Goal: Task Accomplishment & Management: Manage account settings

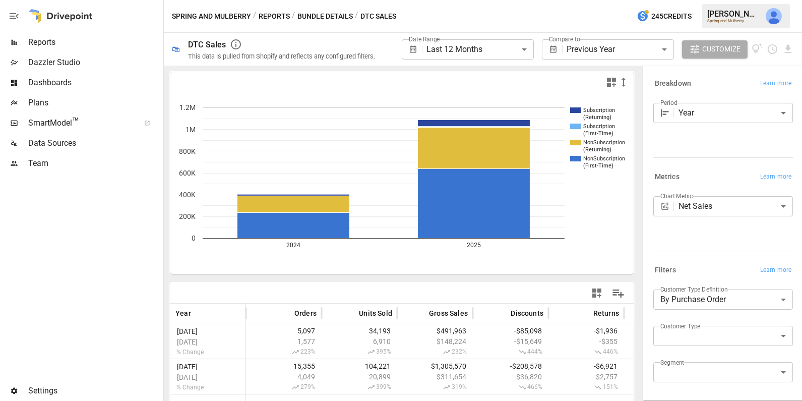
click at [702, 0] on body "**********" at bounding box center [401, 0] width 802 height 0
click at [702, 349] on span "Subscription" at bounding box center [734, 345] width 102 height 12
type input "**********"
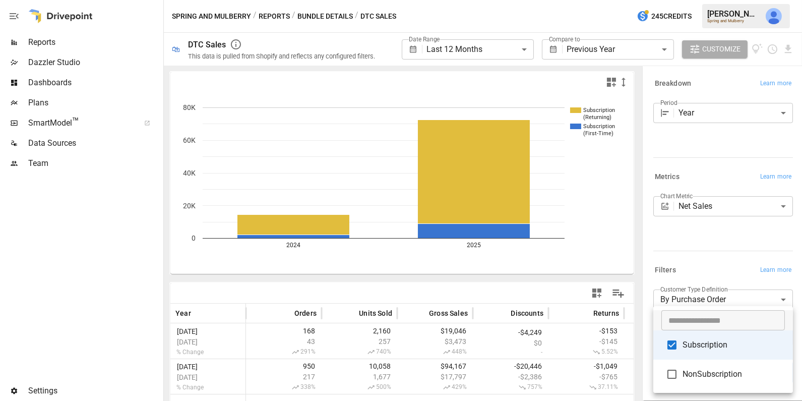
click at [698, 260] on div at bounding box center [401, 200] width 802 height 401
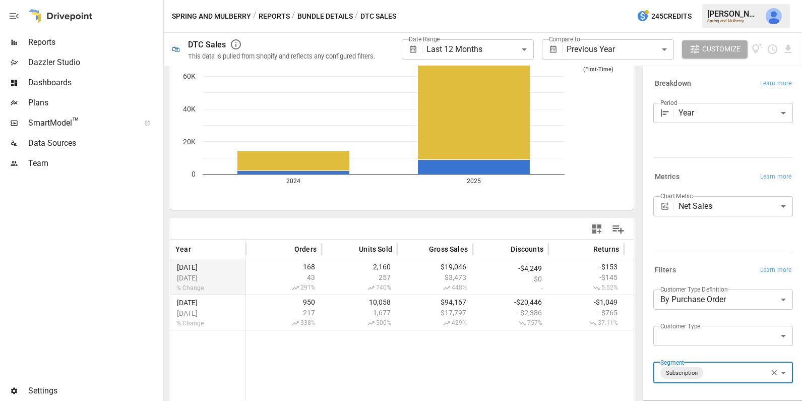
scroll to position [89, 0]
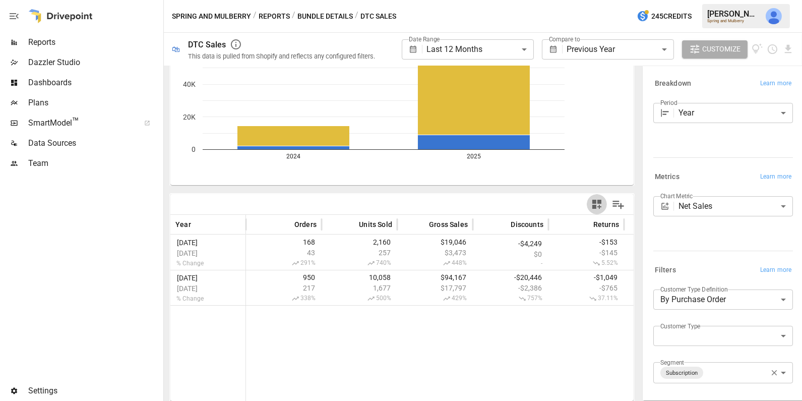
click at [596, 206] on icon "button" at bounding box center [596, 204] width 9 height 9
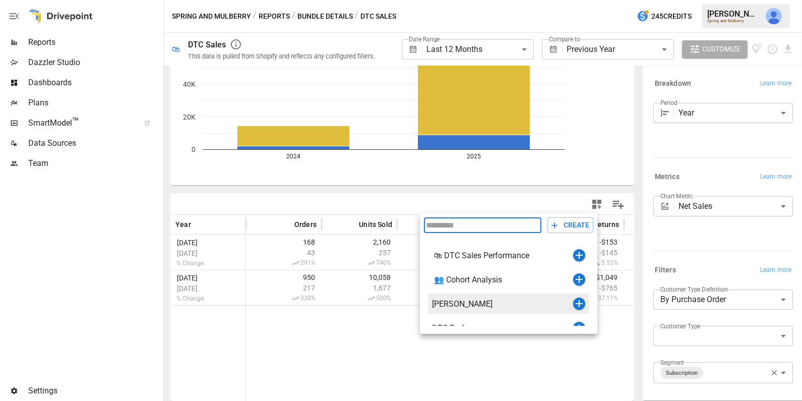
scroll to position [12, 0]
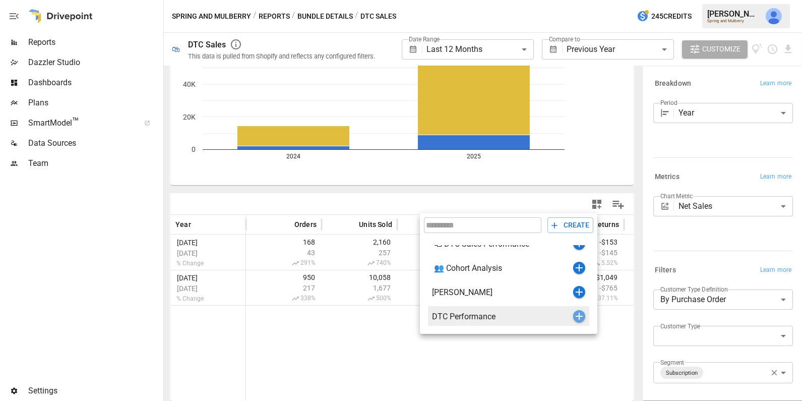
click at [577, 316] on icon "button" at bounding box center [579, 316] width 12 height 12
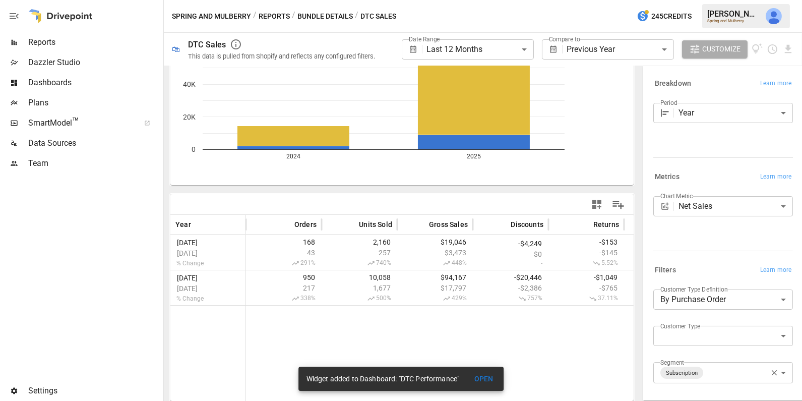
click at [77, 85] on span "Dashboards" at bounding box center [94, 83] width 133 height 12
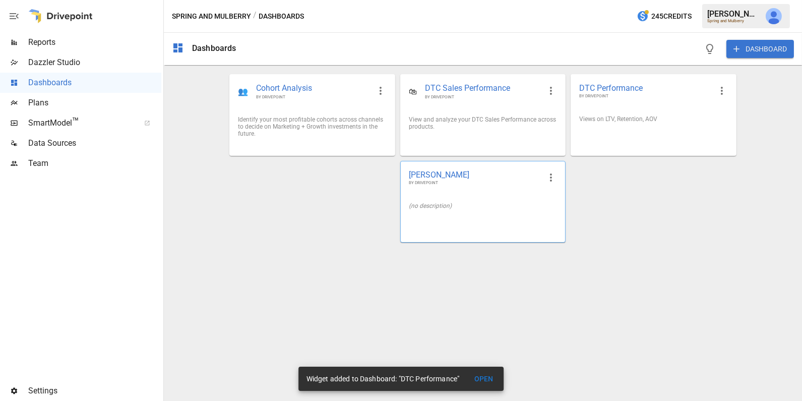
click at [441, 198] on div "(no description)" at bounding box center [483, 205] width 164 height 23
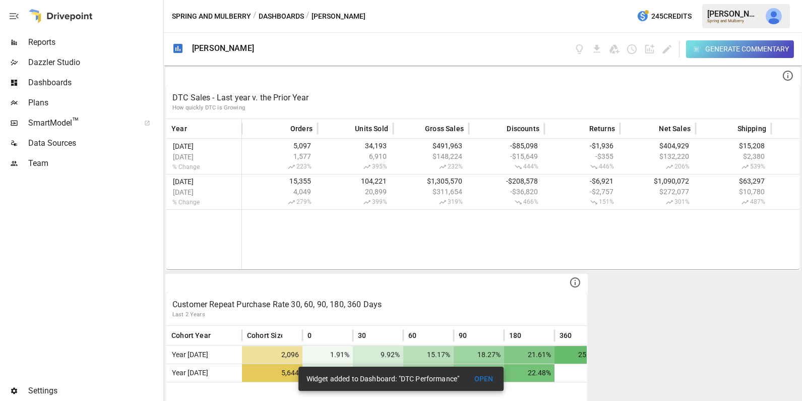
click at [84, 41] on span "Reports" at bounding box center [94, 42] width 133 height 12
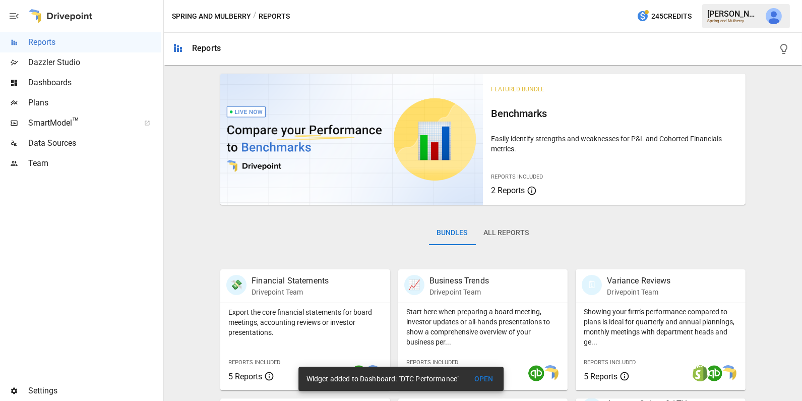
scroll to position [251, 0]
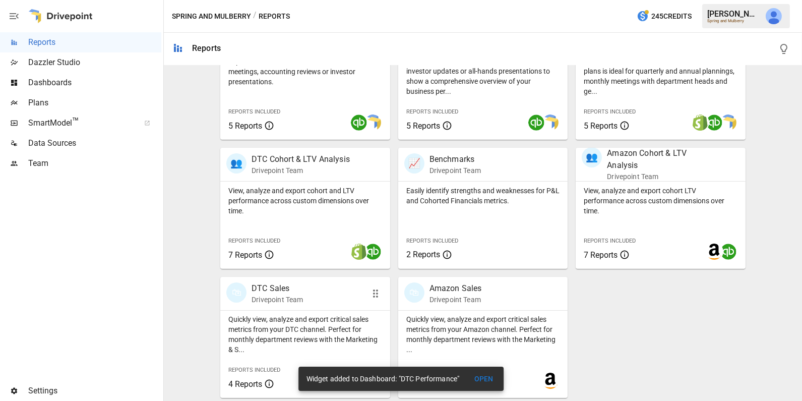
click at [334, 297] on div "🛍 DTC Sales Drivepoint Team" at bounding box center [291, 293] width 131 height 22
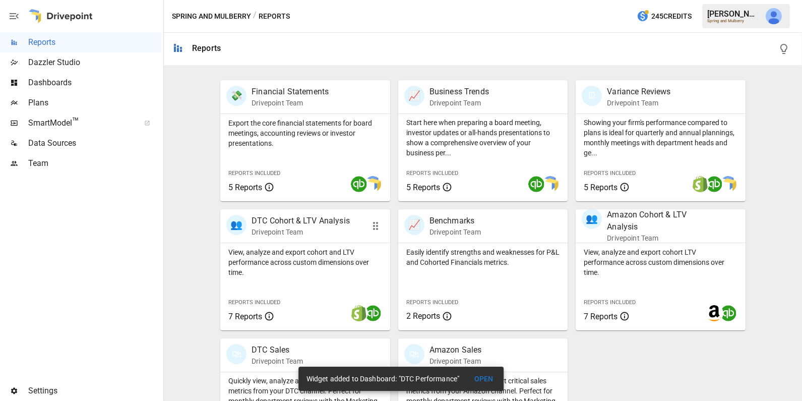
scroll to position [251, 0]
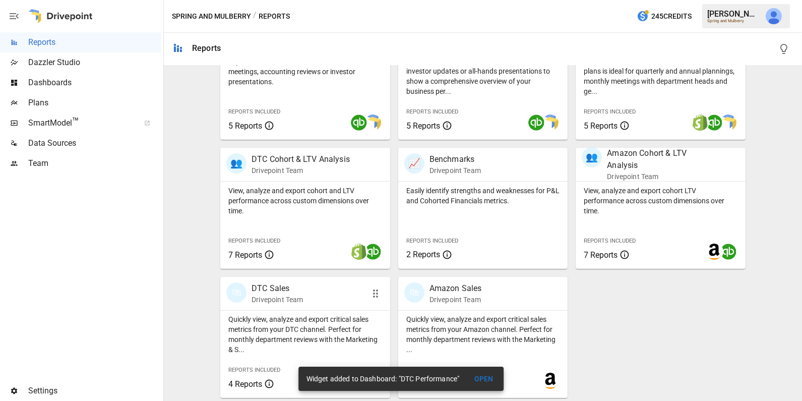
click at [285, 317] on p "Quickly view, analyze and export critical sales metrics from your DTC channel. …" at bounding box center [305, 334] width 154 height 40
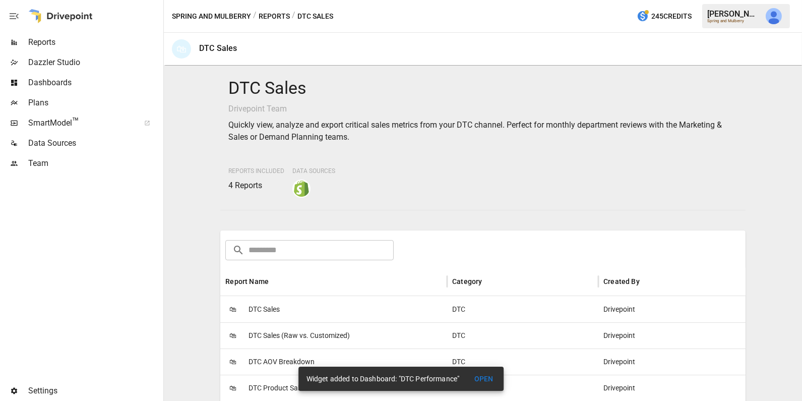
click at [287, 313] on div "🛍 DTC Sales" at bounding box center [333, 309] width 227 height 26
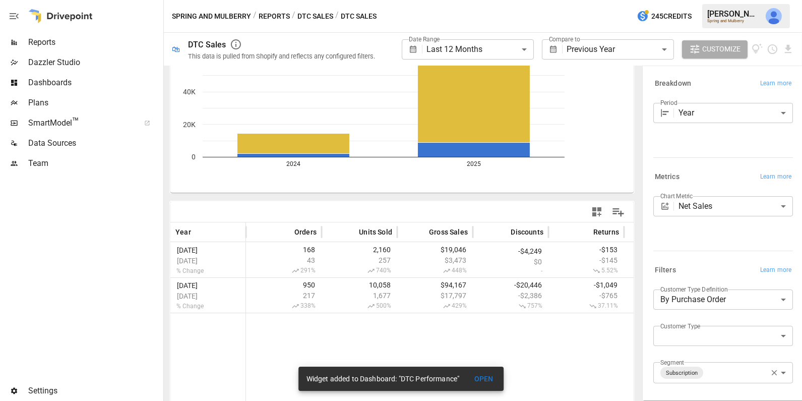
scroll to position [89, 0]
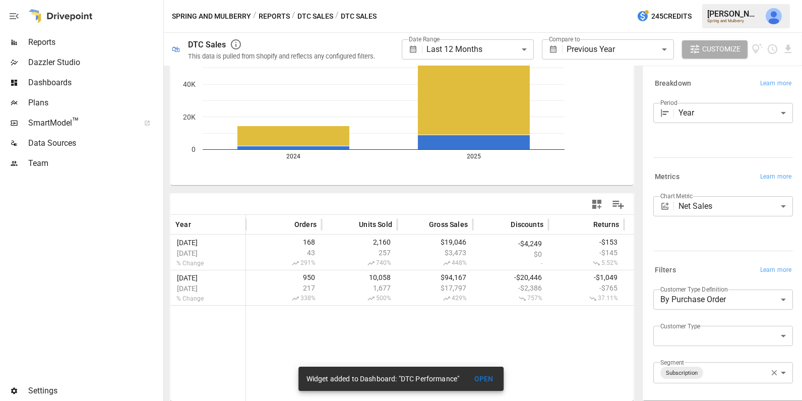
click at [598, 204] on icon "button" at bounding box center [597, 204] width 12 height 12
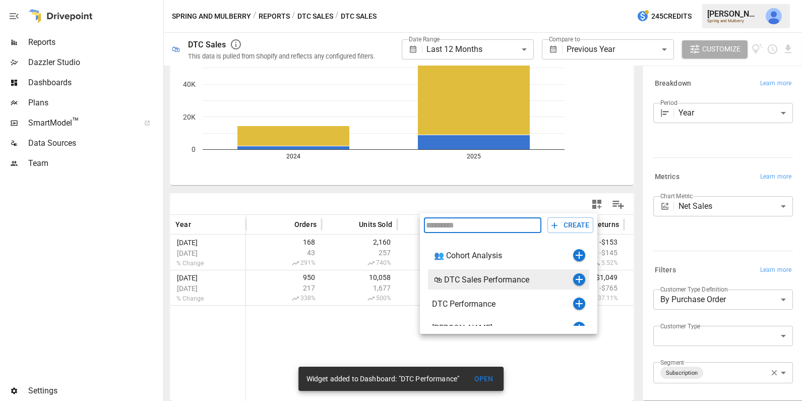
scroll to position [12, 0]
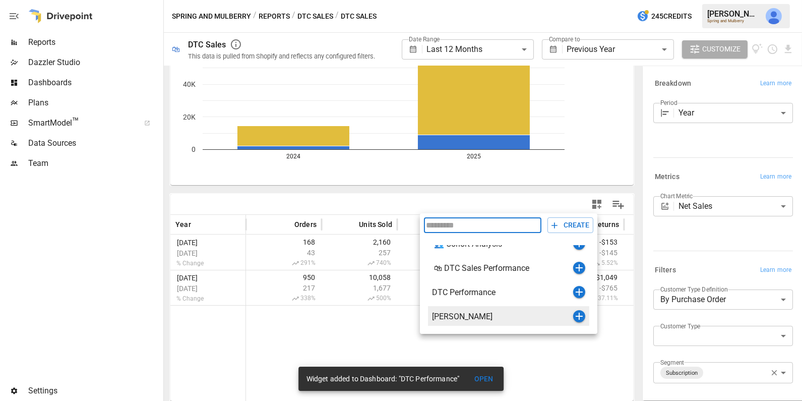
click at [577, 315] on icon "button" at bounding box center [579, 316] width 7 height 7
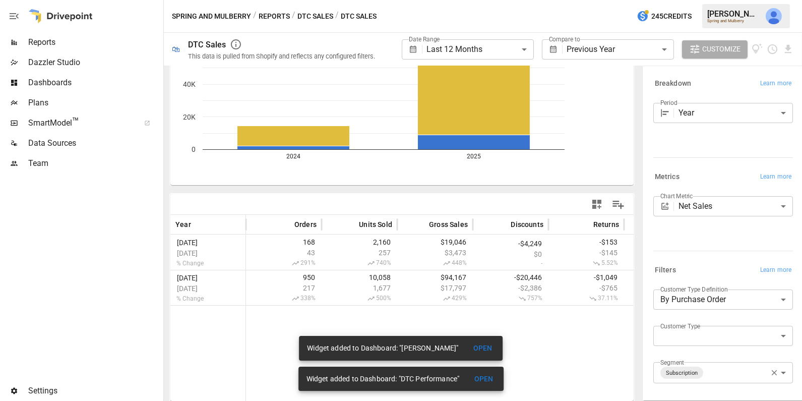
click at [94, 79] on span "Dashboards" at bounding box center [94, 83] width 133 height 12
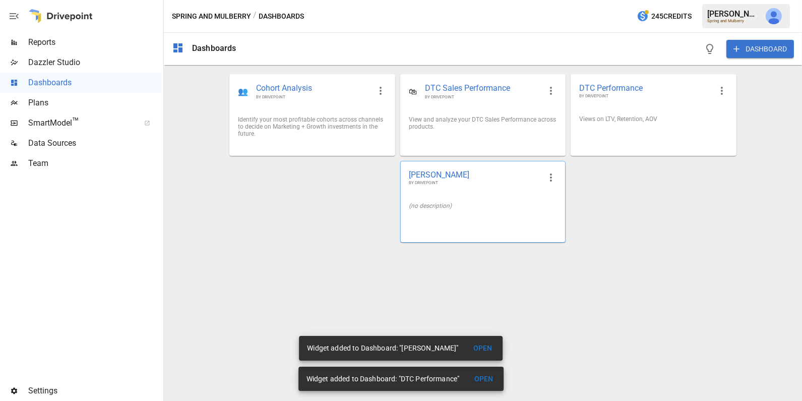
click at [466, 198] on div "(no description)" at bounding box center [483, 205] width 164 height 23
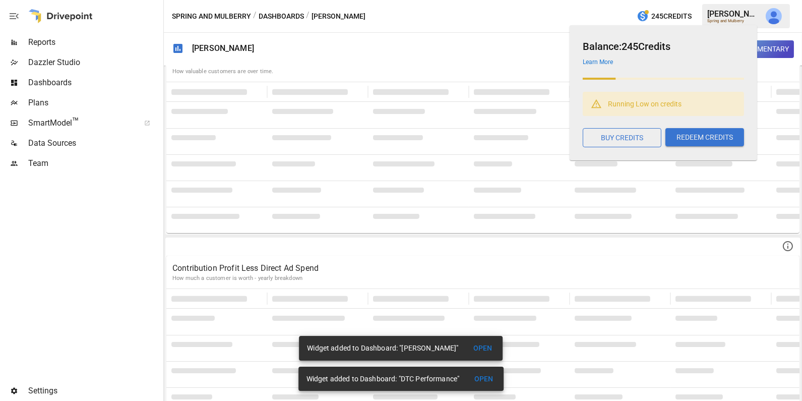
scroll to position [2553, 0]
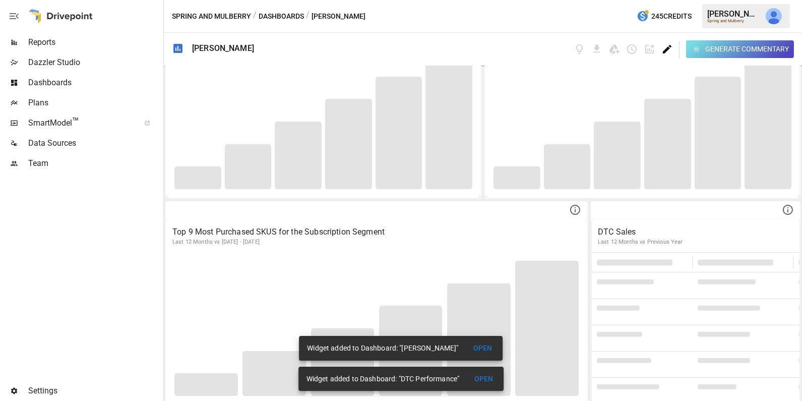
click at [668, 50] on icon "Edit dashboard" at bounding box center [668, 49] width 12 height 12
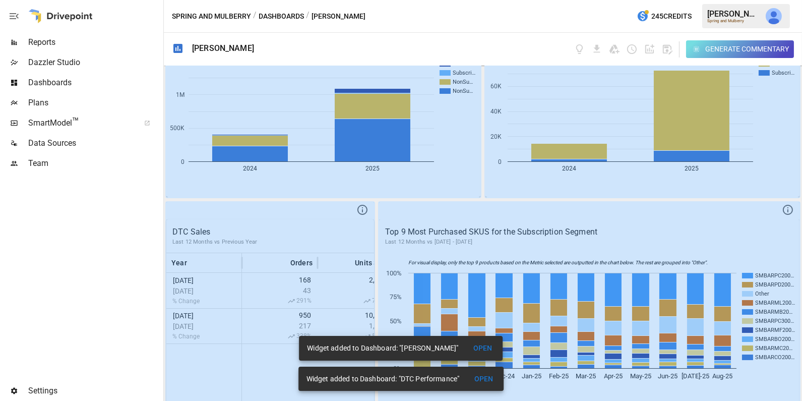
click at [487, 380] on button "OPEN" at bounding box center [483, 379] width 32 height 19
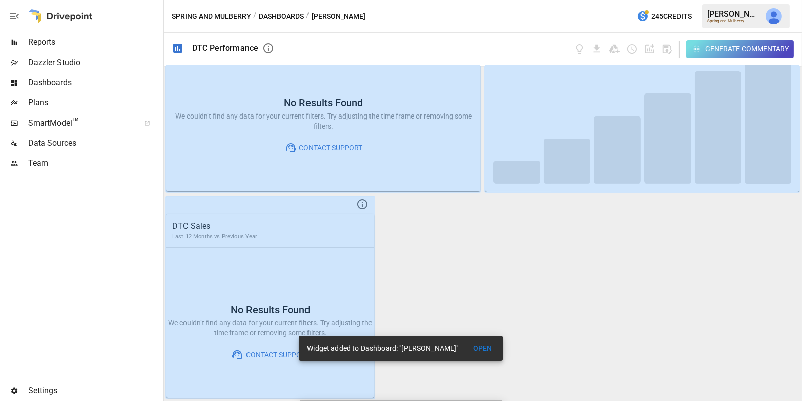
scroll to position [696, 0]
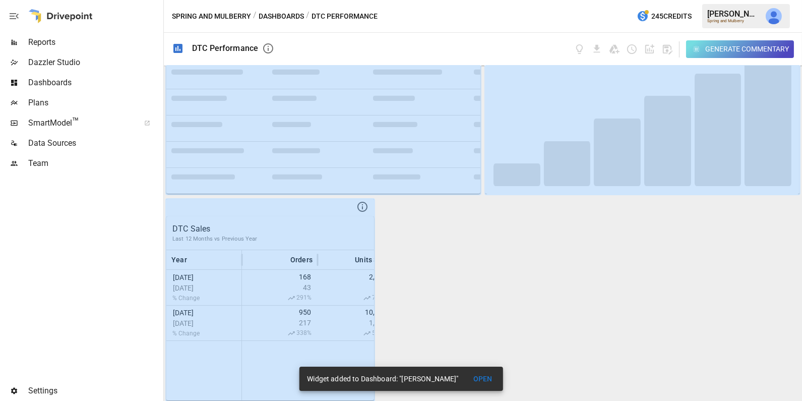
click at [488, 378] on button "OPEN" at bounding box center [483, 379] width 32 height 19
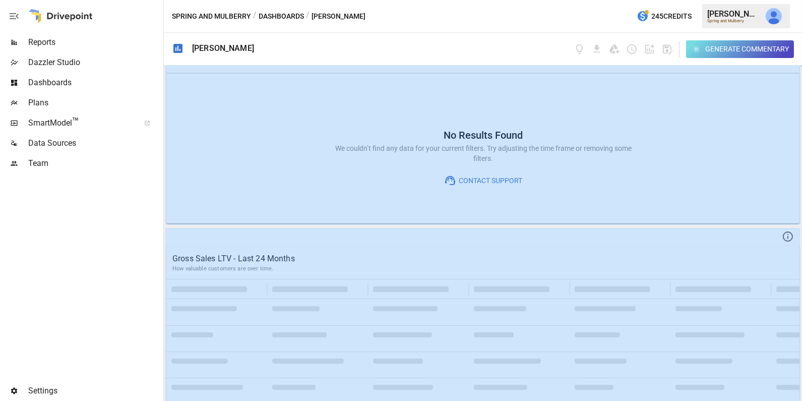
scroll to position [2553, 0]
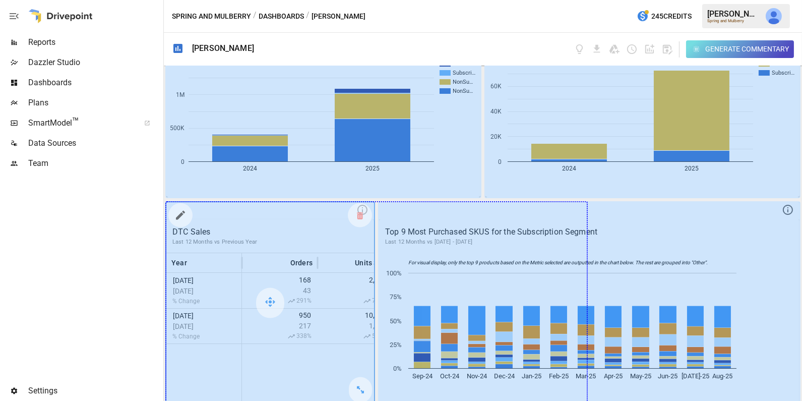
drag, startPoint x: 360, startPoint y: 386, endPoint x: 554, endPoint y: 377, distance: 193.8
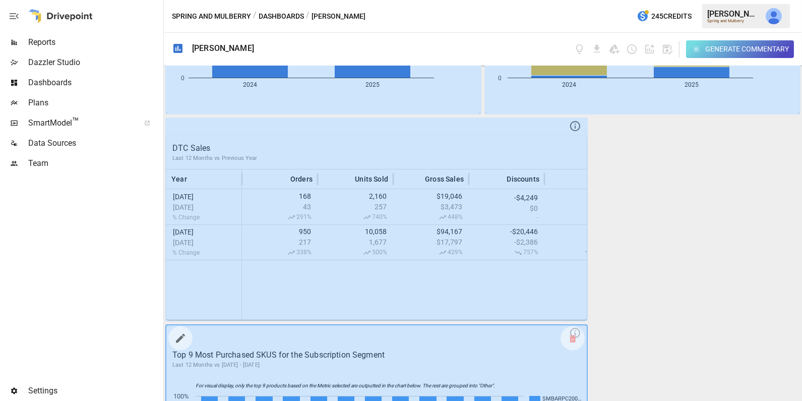
scroll to position [2625, 0]
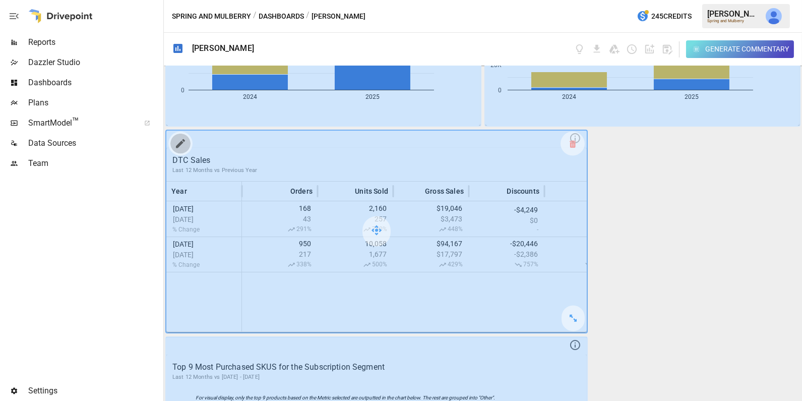
click at [184, 142] on icon "button" at bounding box center [180, 144] width 12 height 12
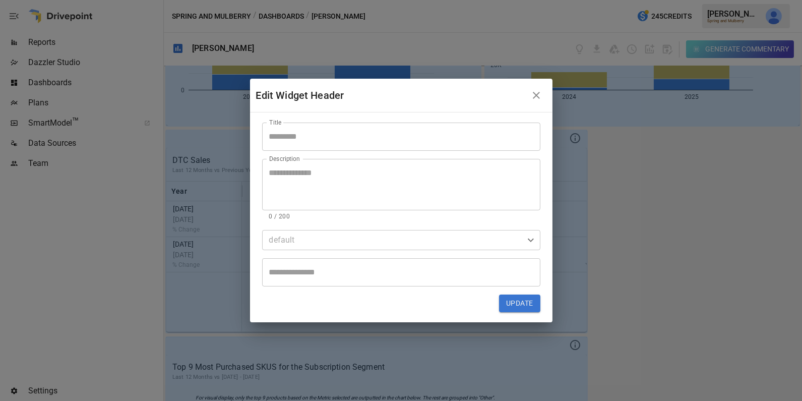
click at [330, 138] on input "Title" at bounding box center [401, 137] width 278 height 28
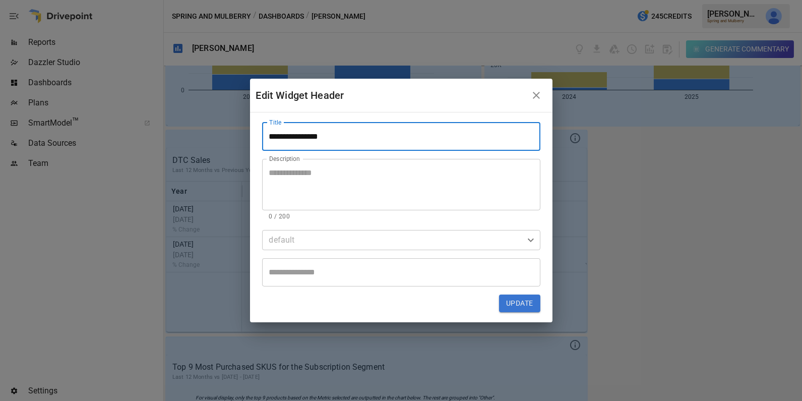
type input "**********"
drag, startPoint x: 340, startPoint y: 137, endPoint x: 306, endPoint y: 137, distance: 33.8
click at [306, 137] on input "**********" at bounding box center [401, 137] width 278 height 28
click at [337, 183] on textarea "**********" at bounding box center [401, 184] width 264 height 35
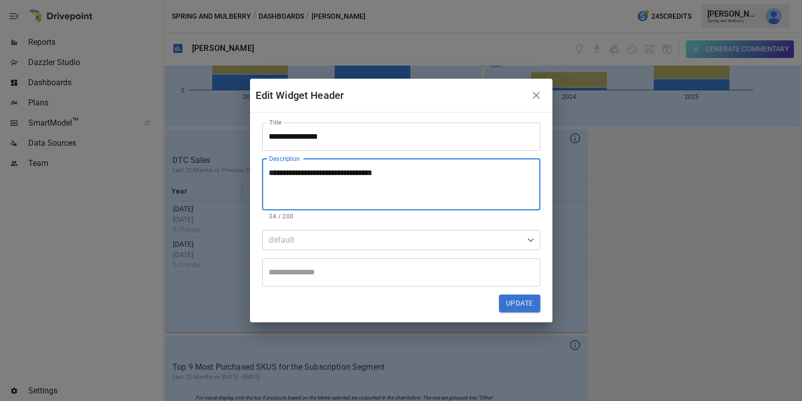
type textarea "**********"
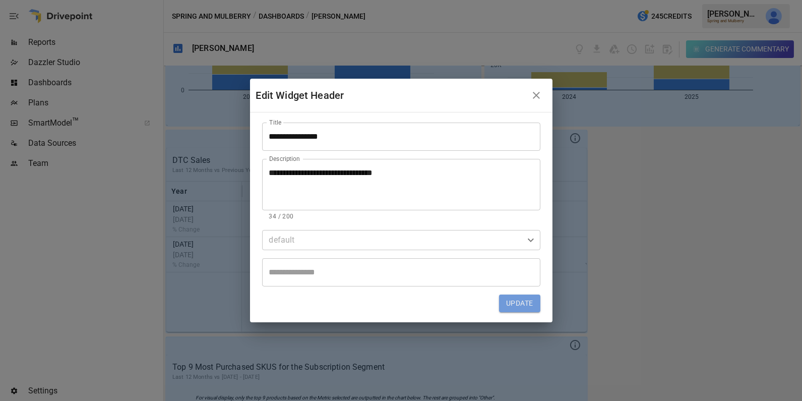
click at [526, 304] on button "Update" at bounding box center [519, 303] width 41 height 18
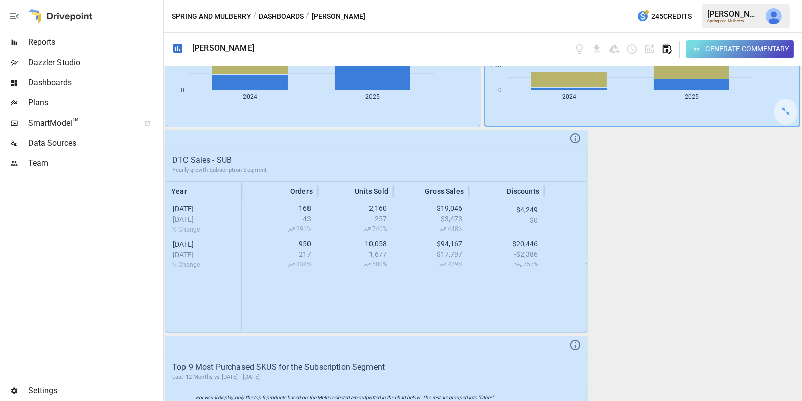
click at [669, 47] on icon "button" at bounding box center [668, 49] width 12 height 12
